Goal: Information Seeking & Learning: Learn about a topic

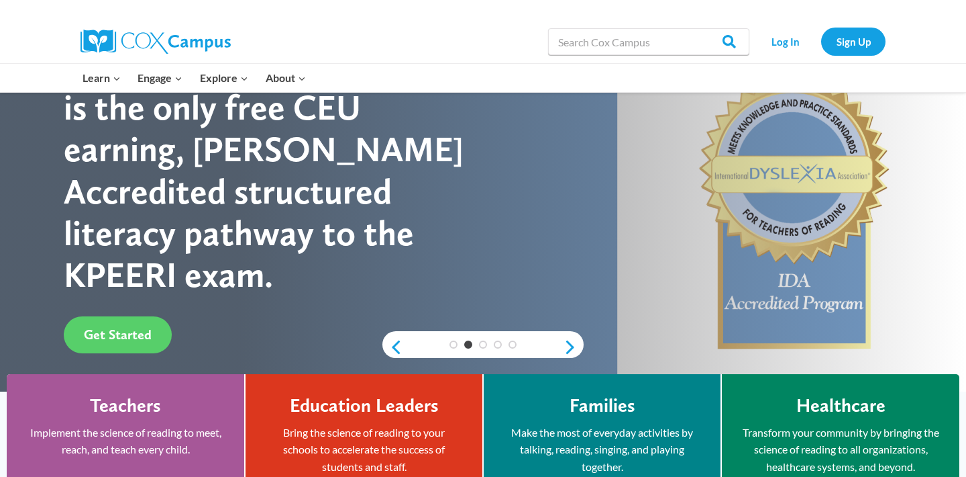
scroll to position [75, 0]
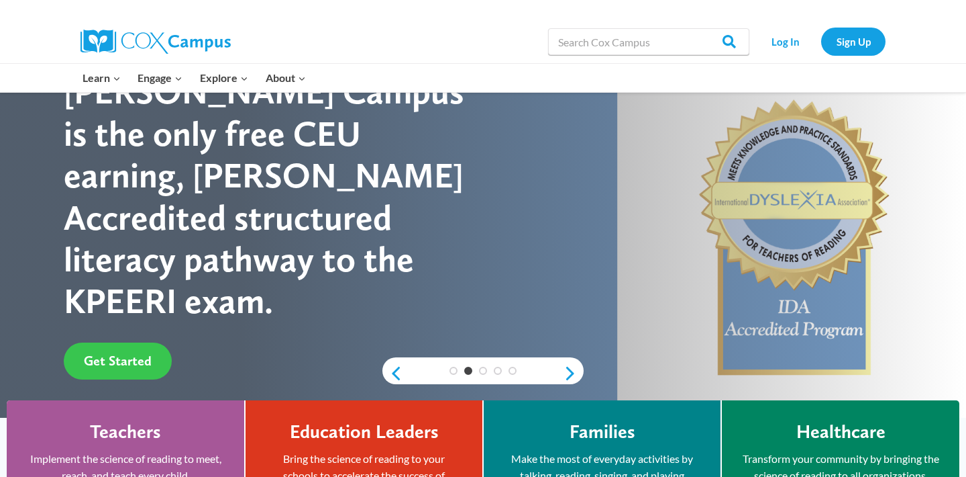
click at [101, 352] on span "Get Started" at bounding box center [118, 360] width 68 height 16
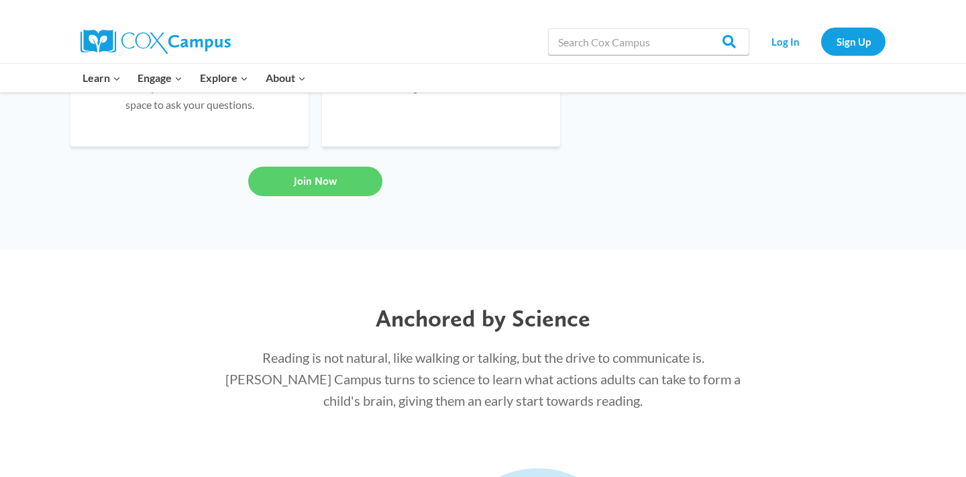
scroll to position [1100, 0]
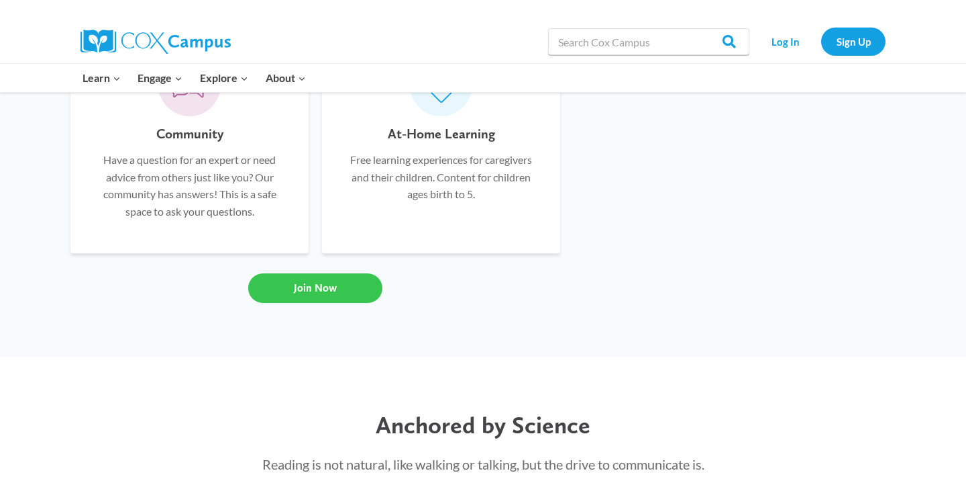
click at [275, 295] on link "Join Now" at bounding box center [315, 288] width 134 height 30
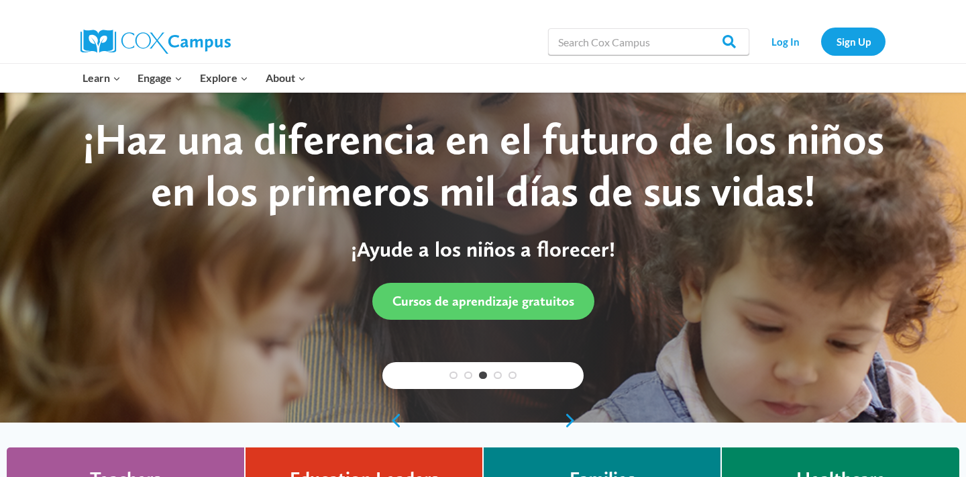
scroll to position [31, 0]
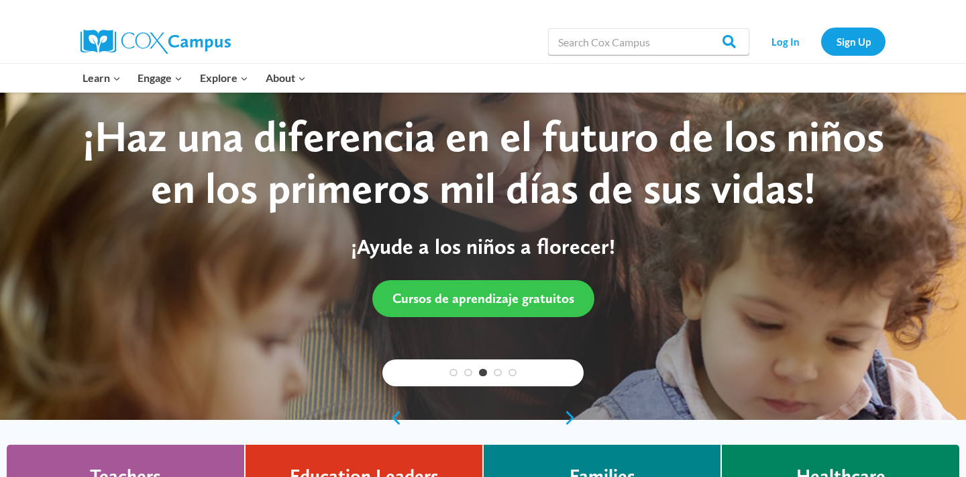
click at [494, 307] on link "Cursos de aprendizaje gratuitos" at bounding box center [483, 298] width 222 height 37
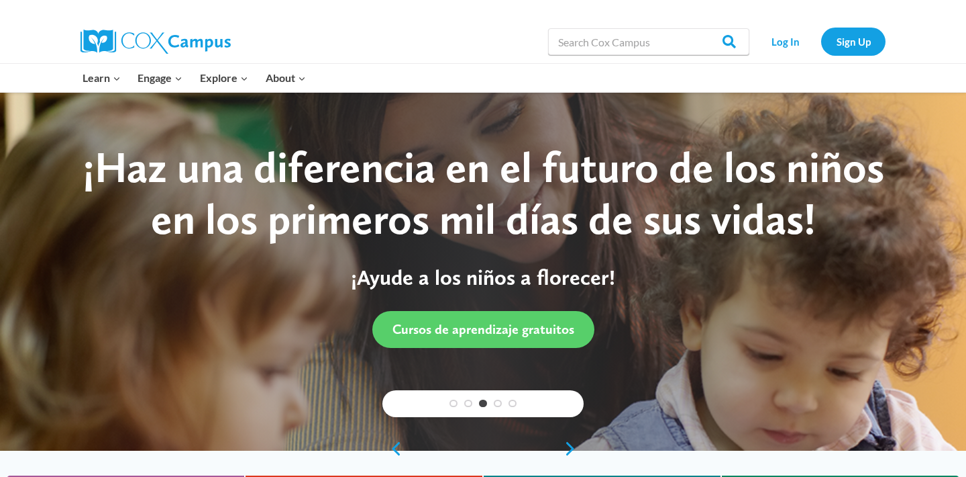
scroll to position [1087, 0]
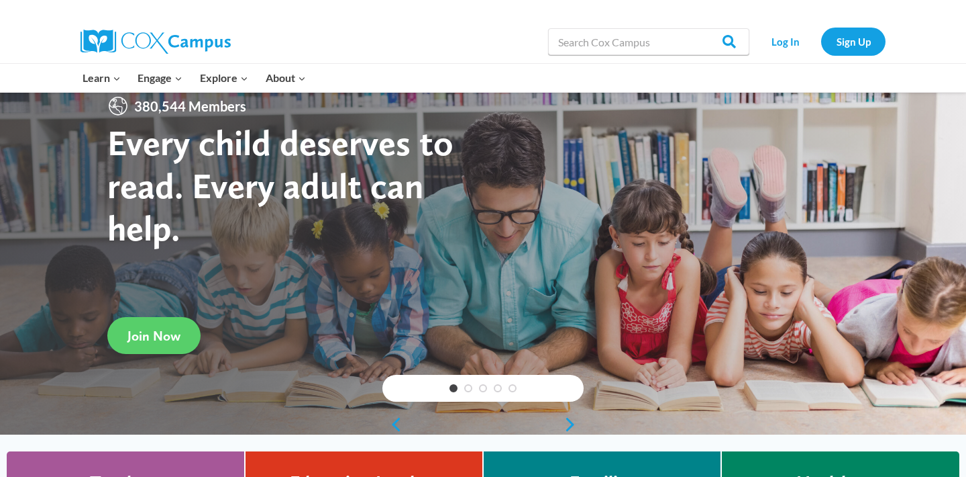
scroll to position [28, 0]
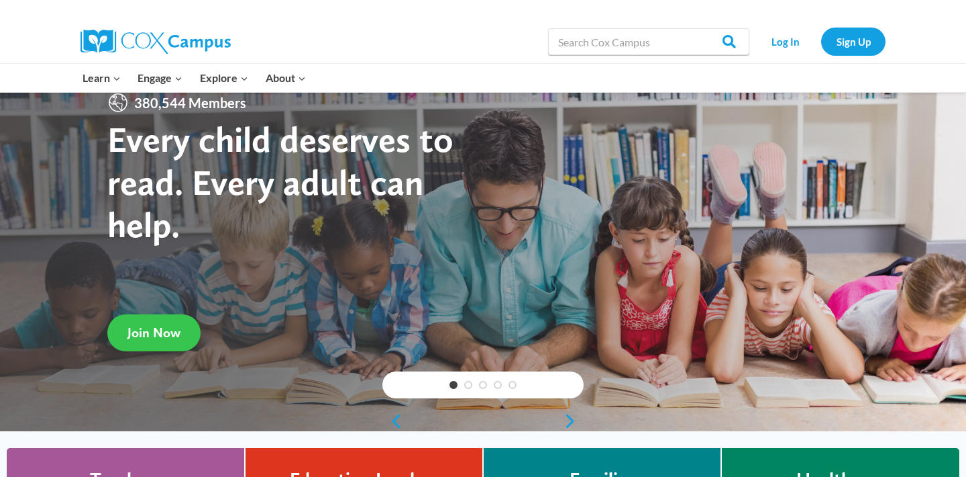
click at [137, 342] on link "Join Now" at bounding box center [153, 332] width 93 height 37
